Goal: Transaction & Acquisition: Purchase product/service

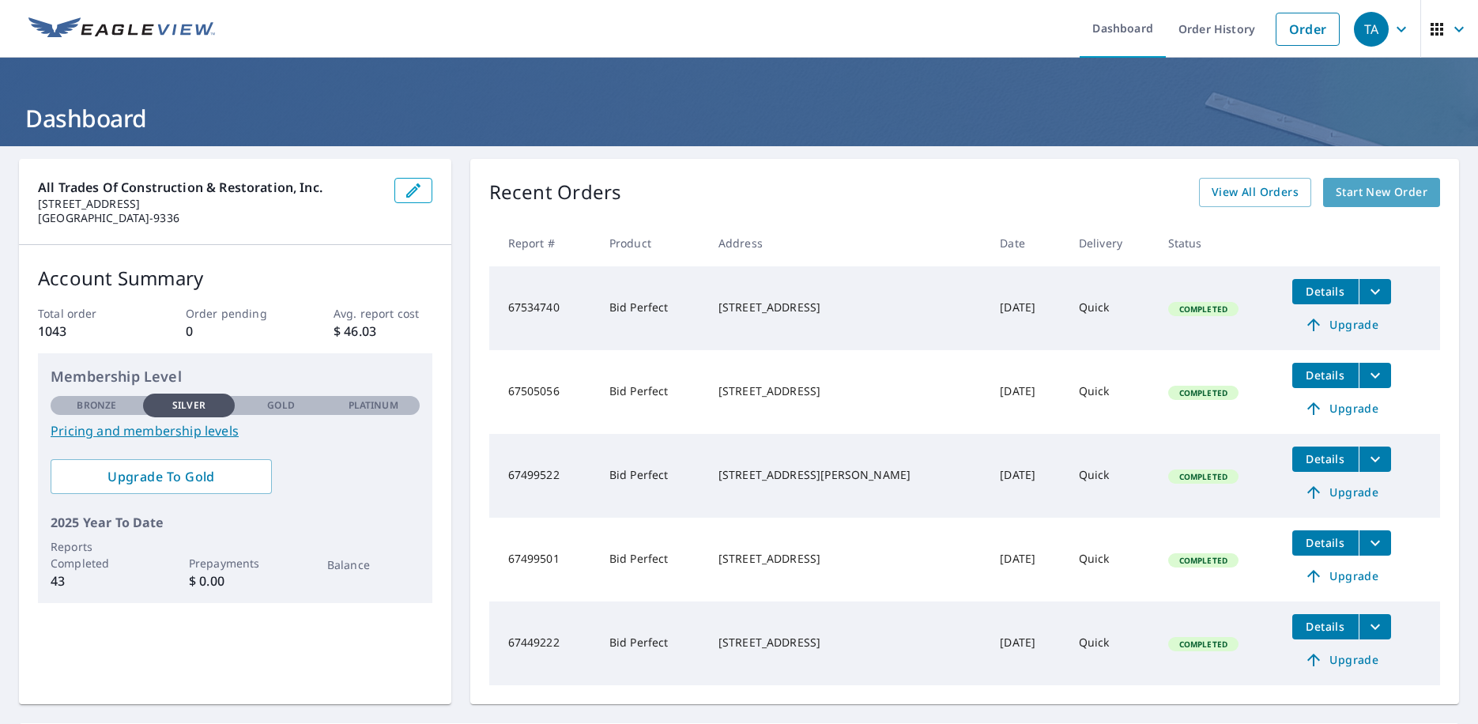
click at [1379, 190] on span "Start New Order" at bounding box center [1382, 193] width 92 height 20
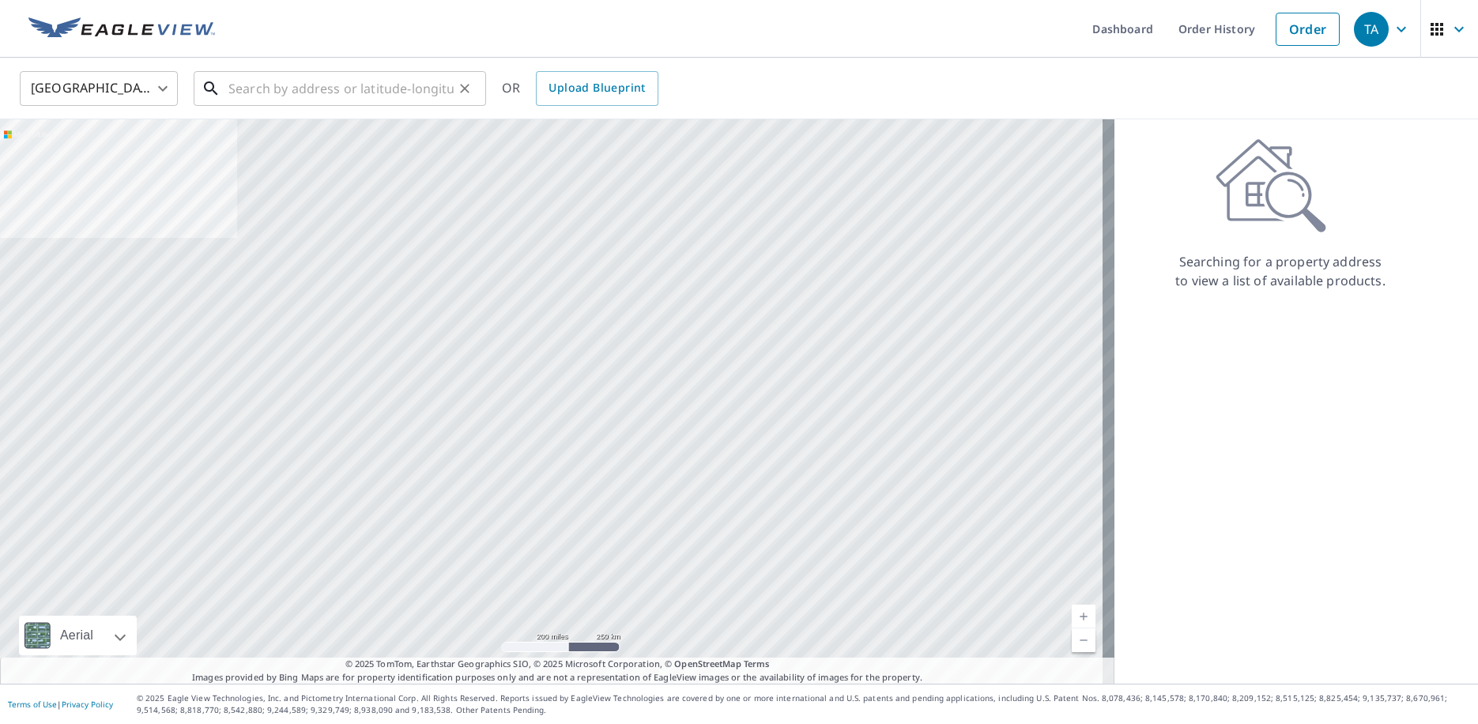
click at [277, 96] on input "text" at bounding box center [340, 88] width 225 height 44
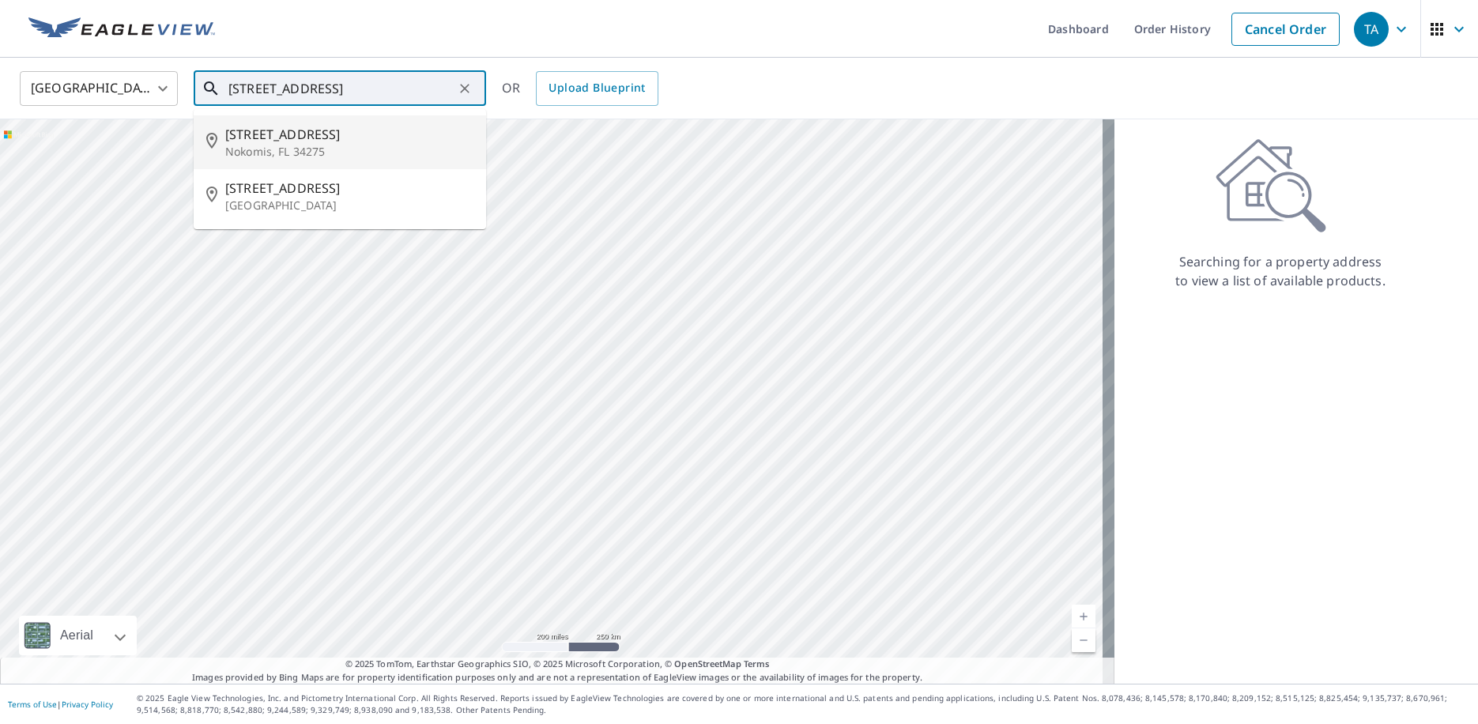
click at [289, 144] on p "Nokomis, FL 34275" at bounding box center [349, 152] width 248 height 16
type input "[STREET_ADDRESS]"
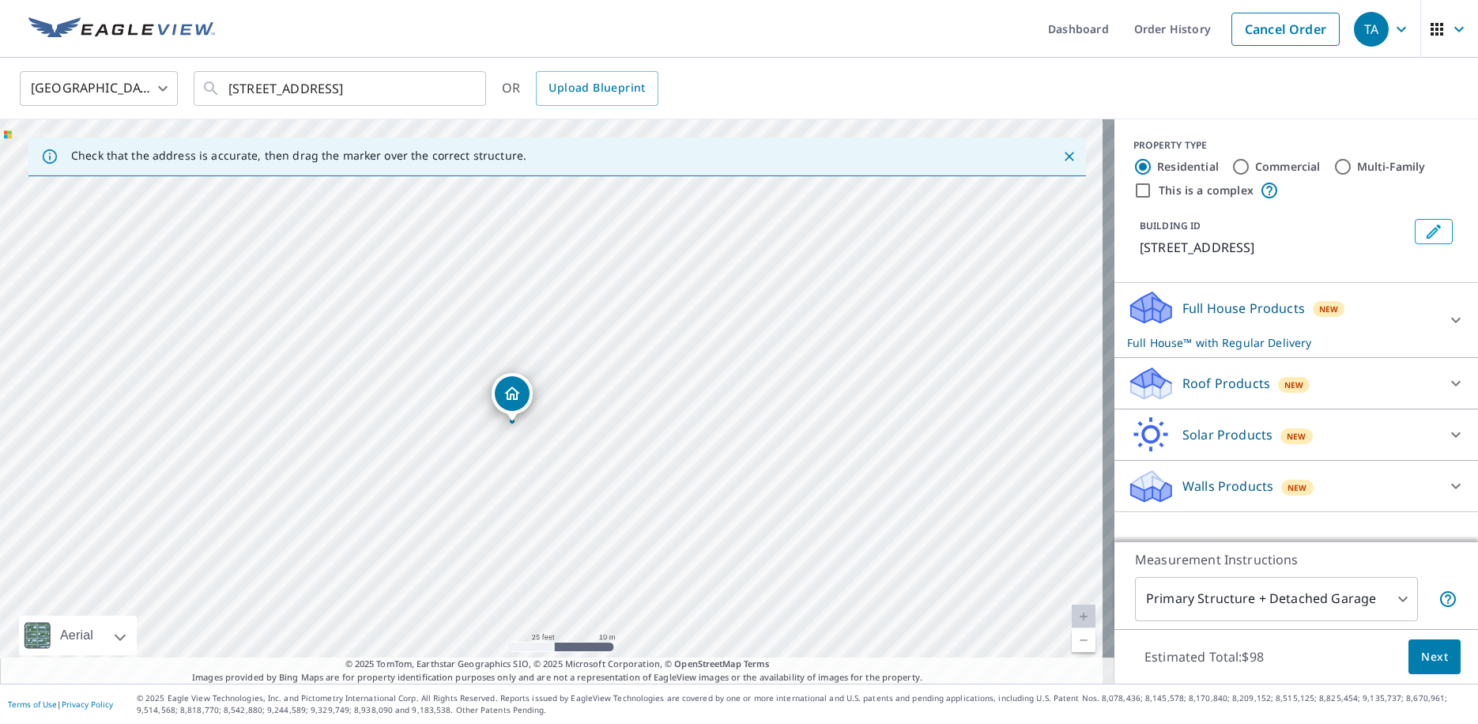
drag, startPoint x: 530, startPoint y: 398, endPoint x: 509, endPoint y: 394, distance: 21.6
click at [1291, 335] on p "Full House™ with Regular Delivery" at bounding box center [1282, 342] width 310 height 17
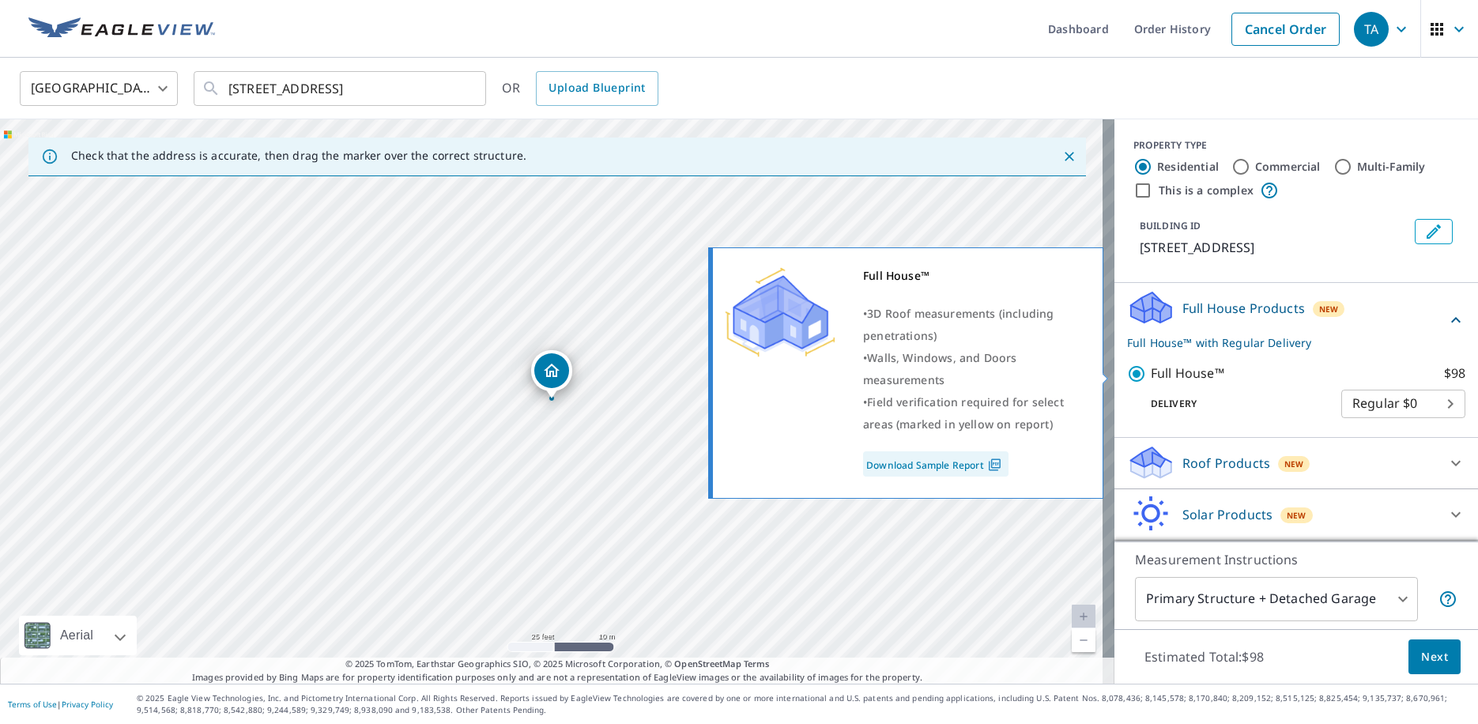
click at [1127, 371] on input "Full House™ $98" at bounding box center [1139, 373] width 24 height 19
checkbox input "false"
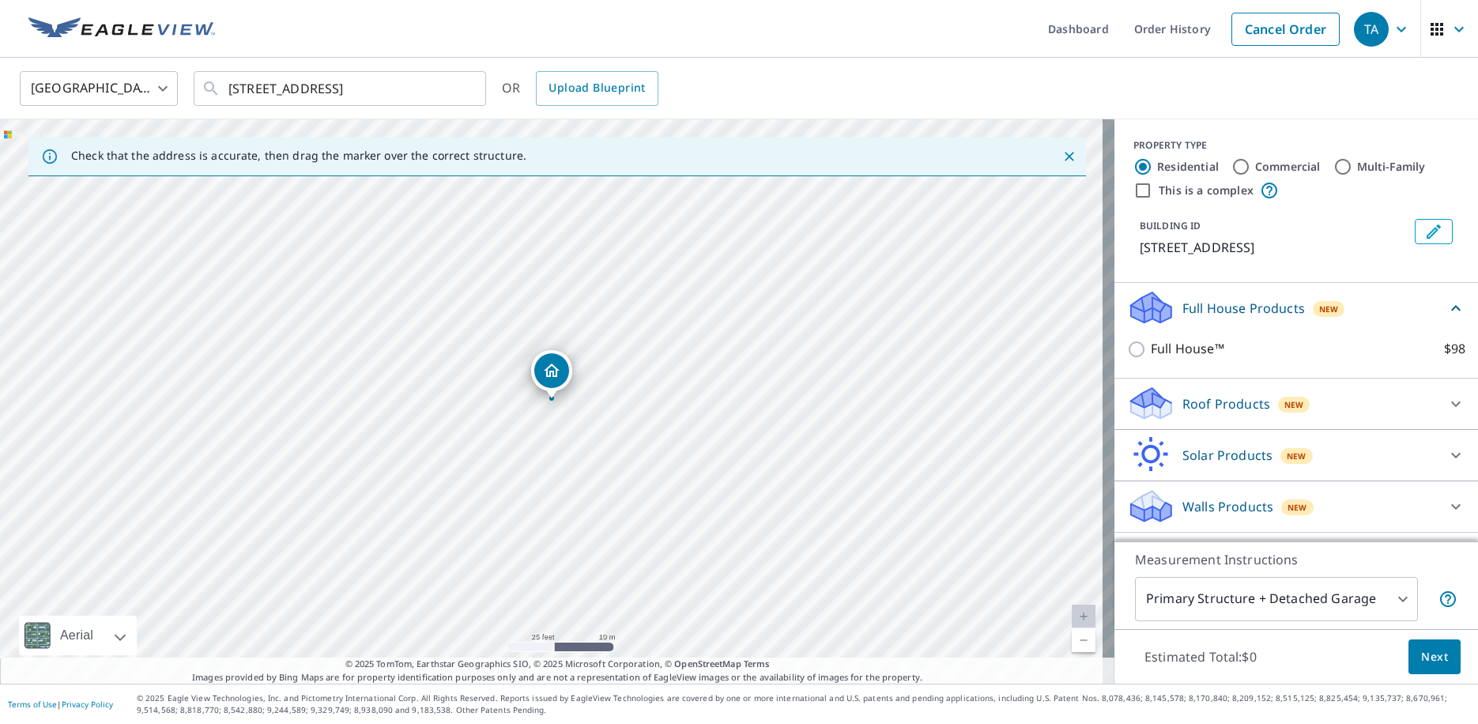
click at [1451, 401] on icon at bounding box center [1455, 404] width 9 height 6
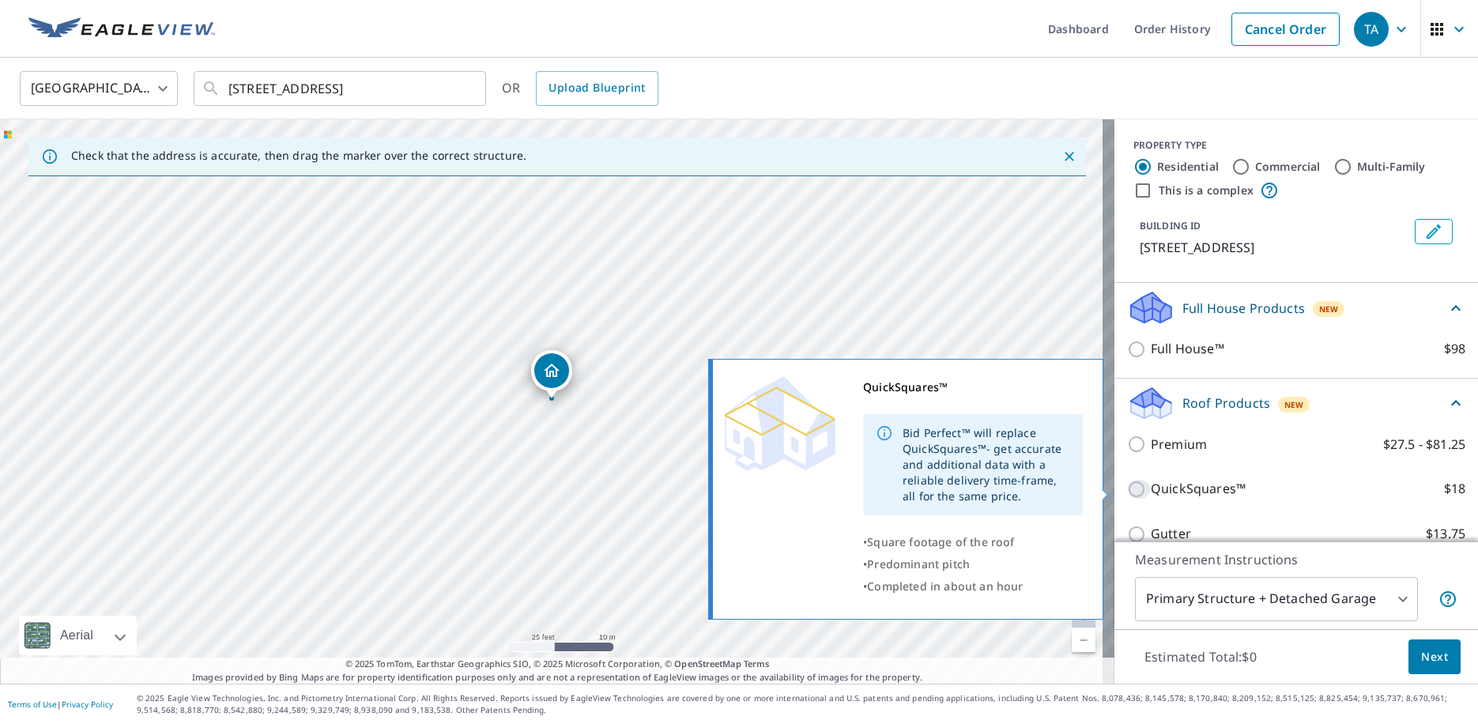
click at [1127, 487] on input "QuickSquares™ $18" at bounding box center [1139, 489] width 24 height 19
checkbox input "true"
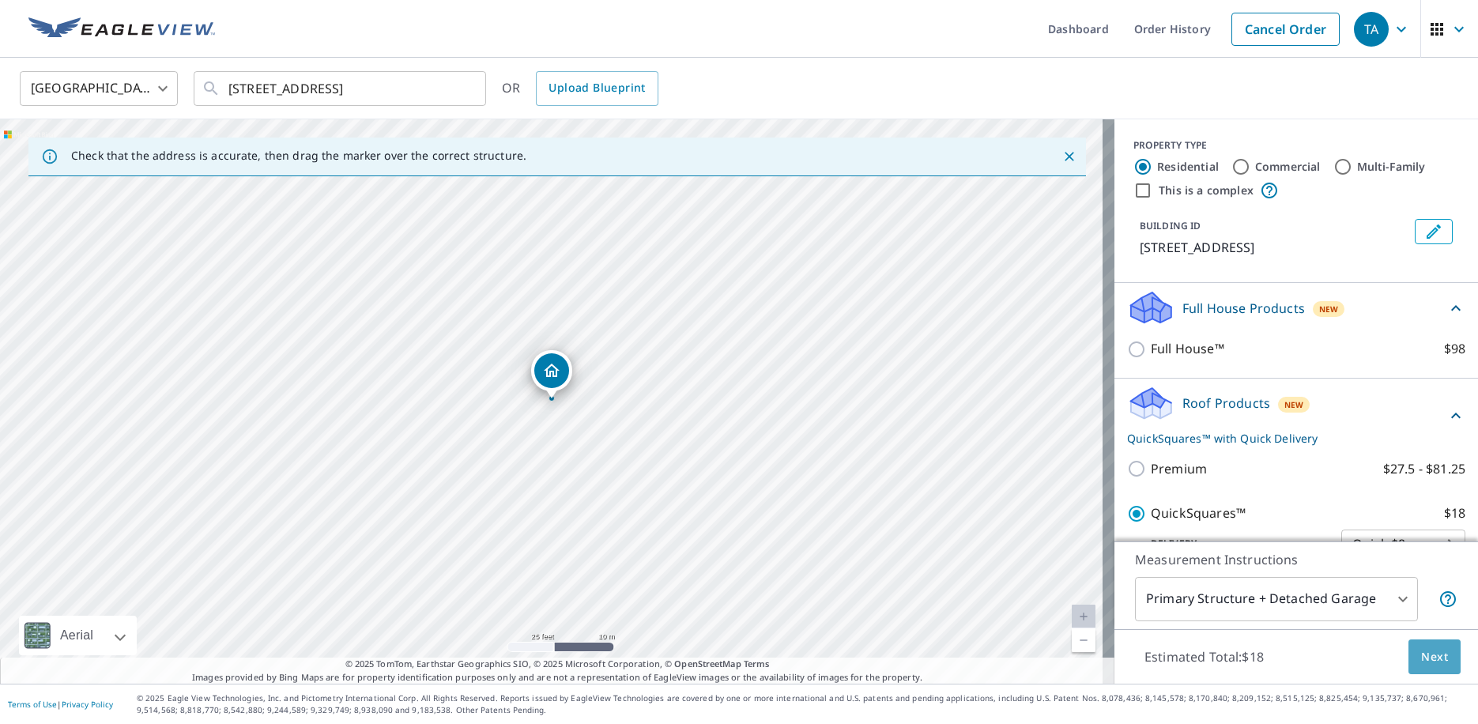
click at [1422, 656] on span "Next" at bounding box center [1434, 657] width 27 height 20
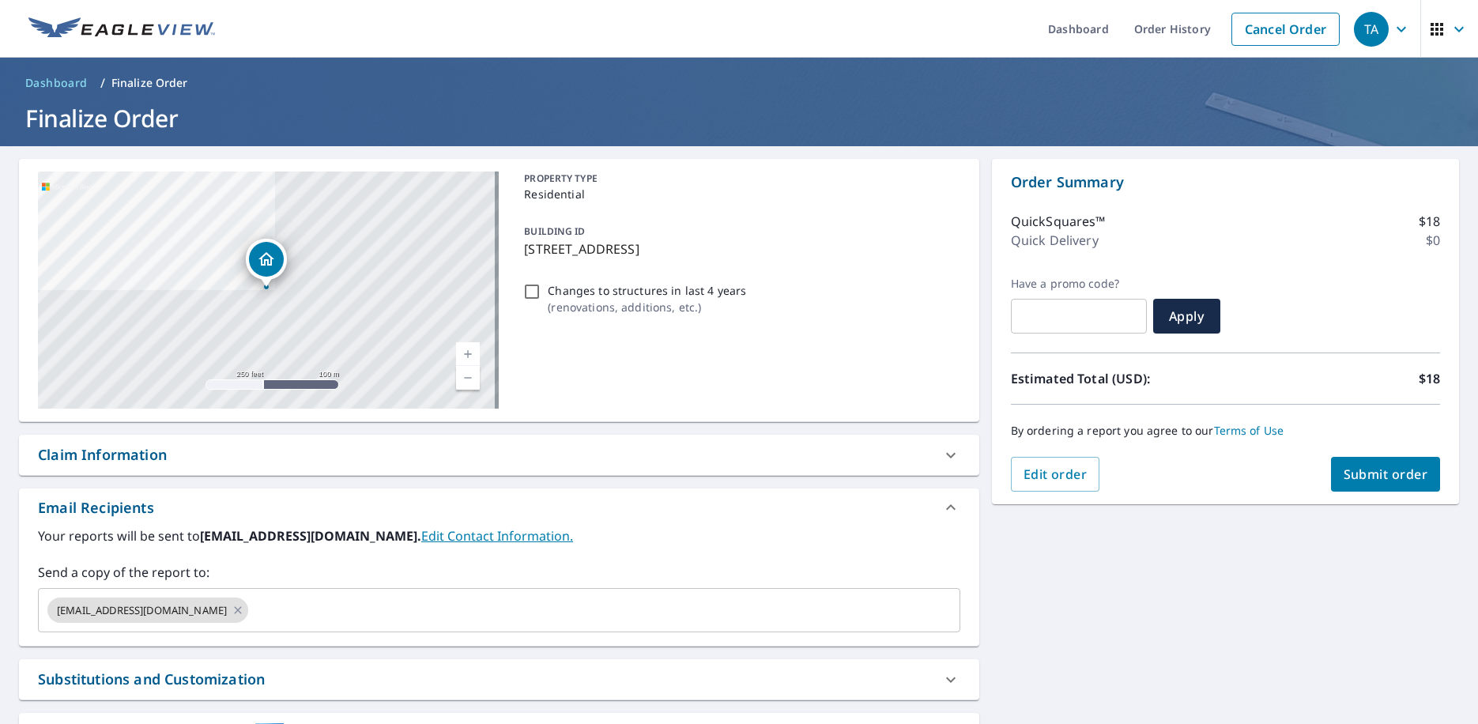
click at [1365, 480] on span "Submit order" at bounding box center [1385, 473] width 85 height 17
checkbox input "true"
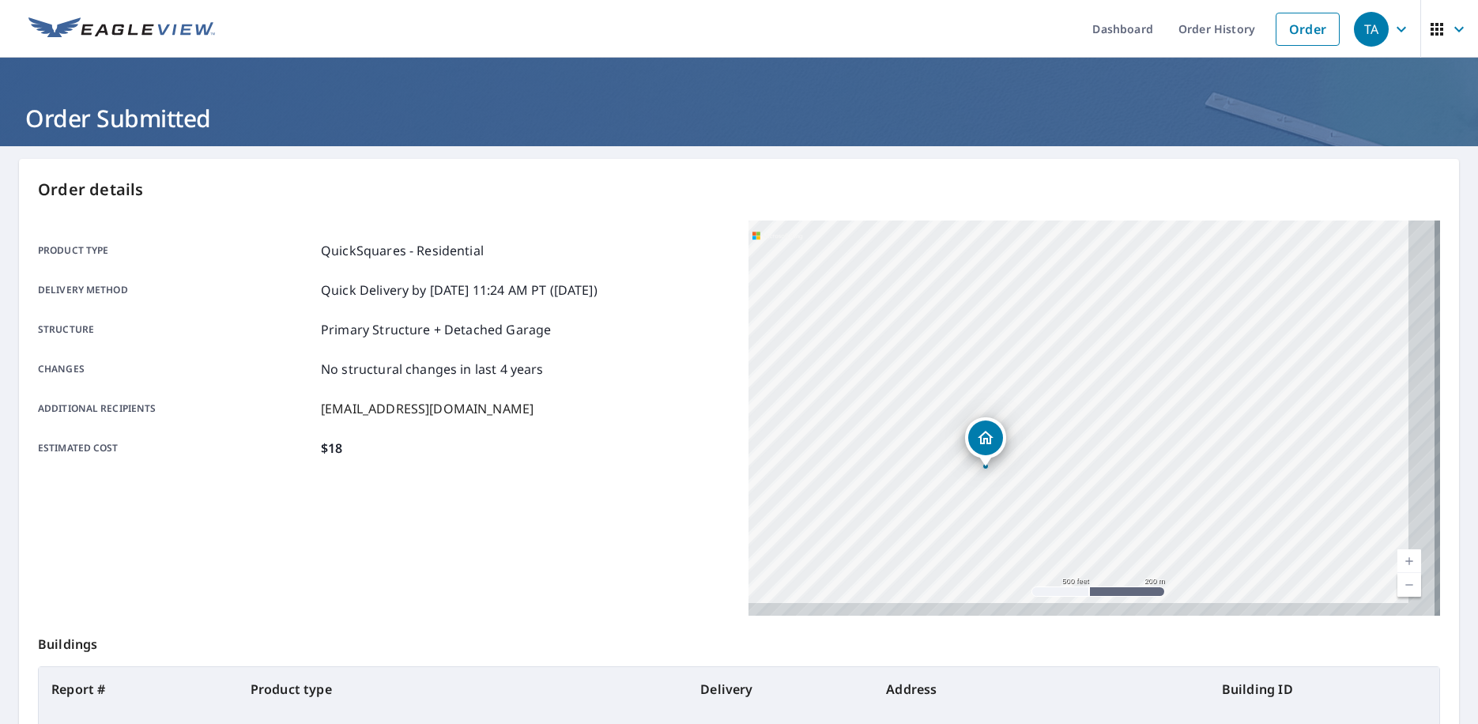
drag, startPoint x: 1137, startPoint y: 447, endPoint x: 1095, endPoint y: 426, distance: 47.0
click at [1095, 426] on div "[STREET_ADDRESS]" at bounding box center [1093, 417] width 691 height 395
